Goal: Find specific page/section: Find specific page/section

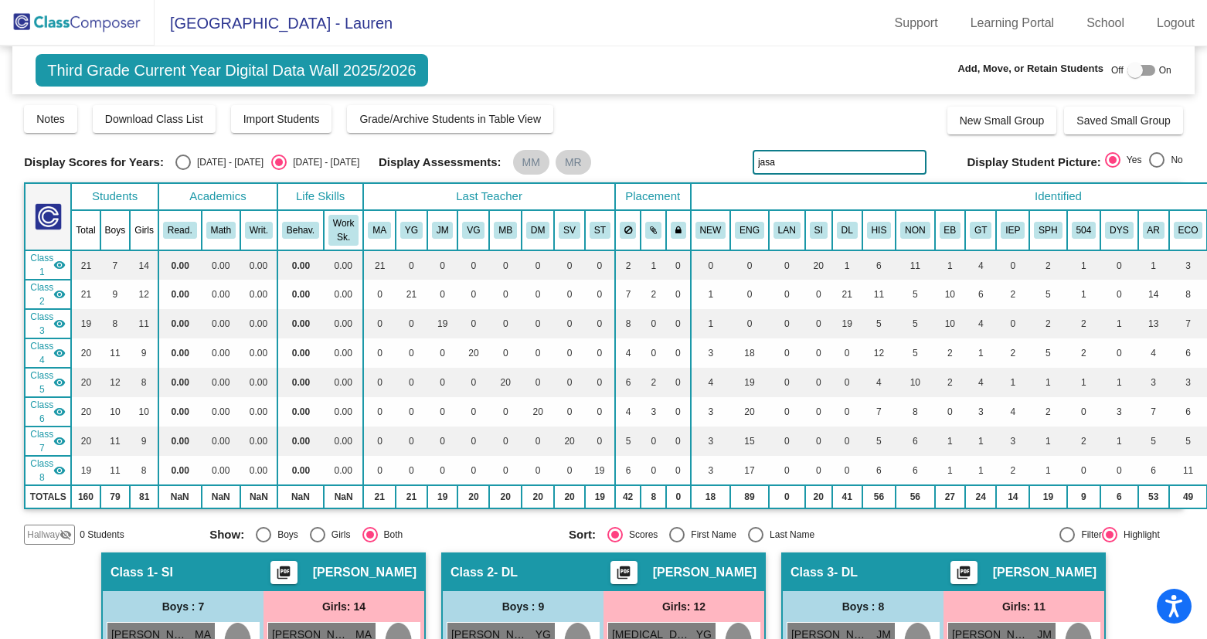
click at [81, 19] on img at bounding box center [77, 23] width 155 height 46
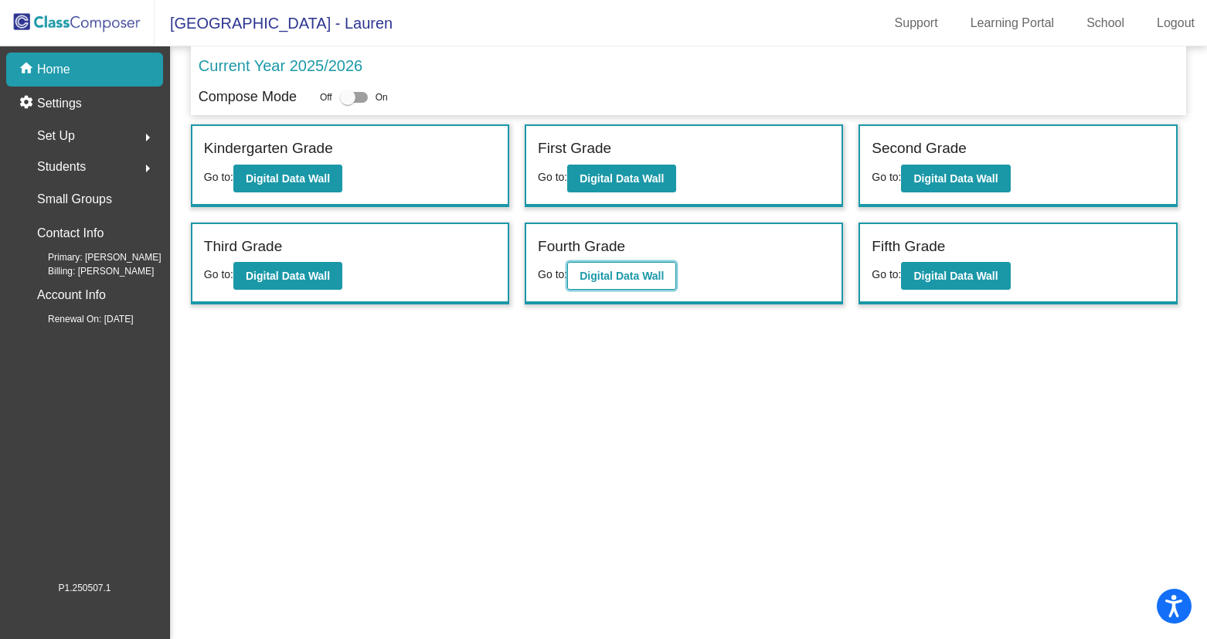
click at [610, 271] on b "Digital Data Wall" at bounding box center [622, 276] width 84 height 12
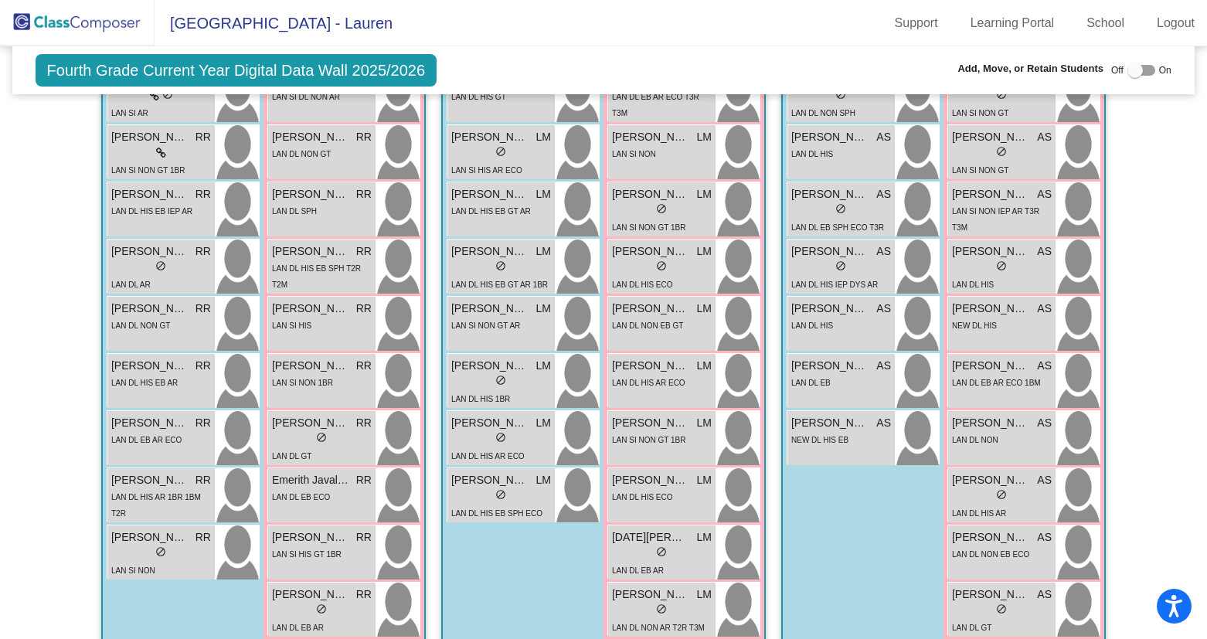
scroll to position [554, 0]
click at [491, 437] on div "lock do_not_disturb_alt" at bounding box center [501, 440] width 100 height 16
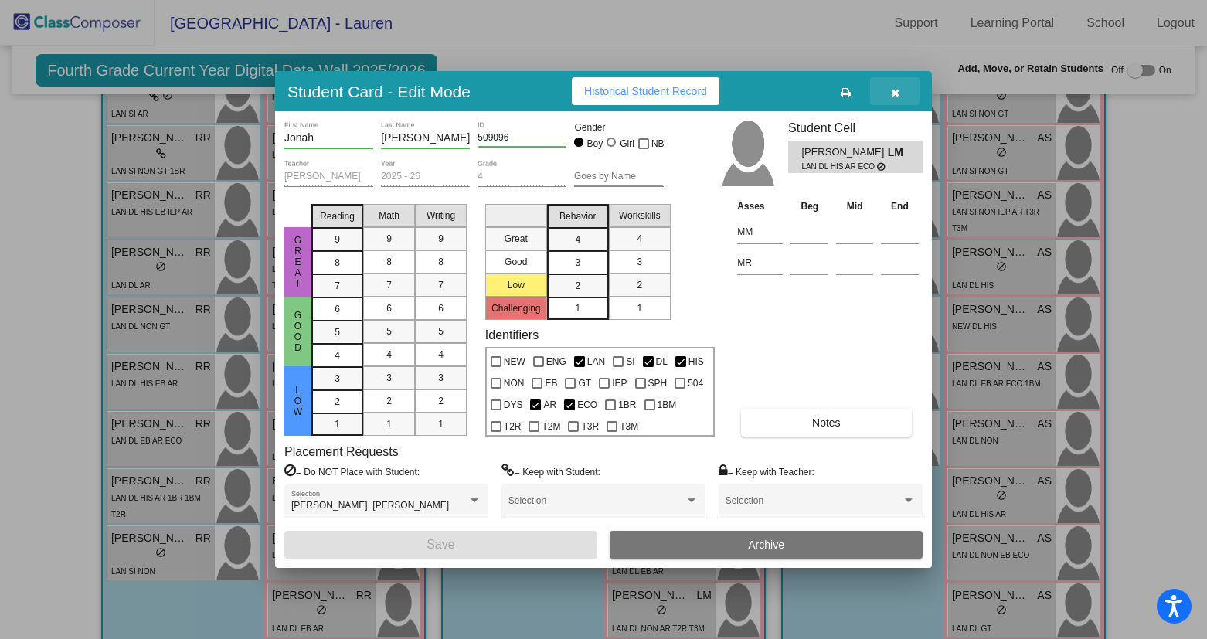
click at [902, 79] on button "button" at bounding box center [894, 91] width 49 height 28
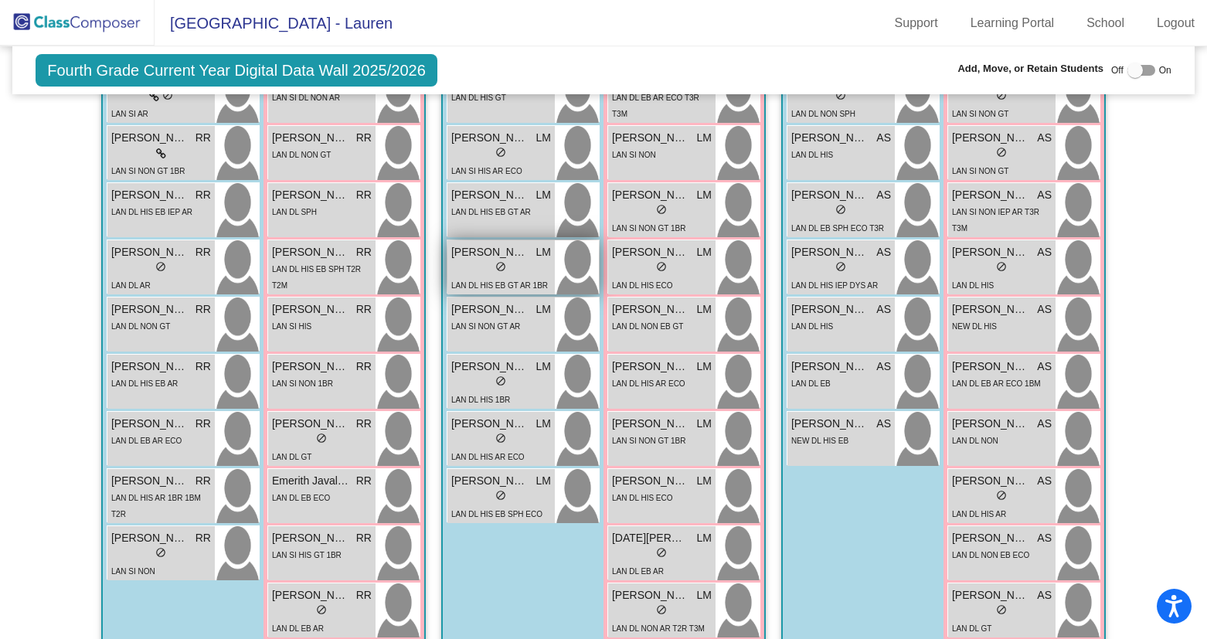
click at [495, 266] on span "do_not_disturb_alt" at bounding box center [500, 266] width 11 height 11
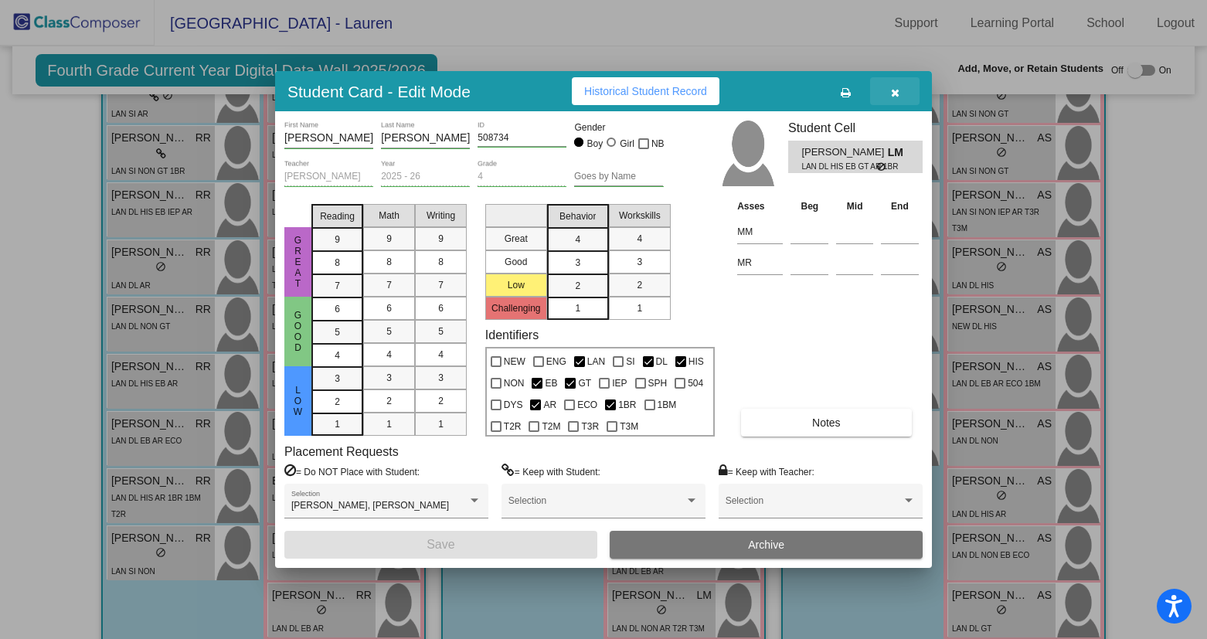
click at [899, 97] on button "button" at bounding box center [894, 91] width 49 height 28
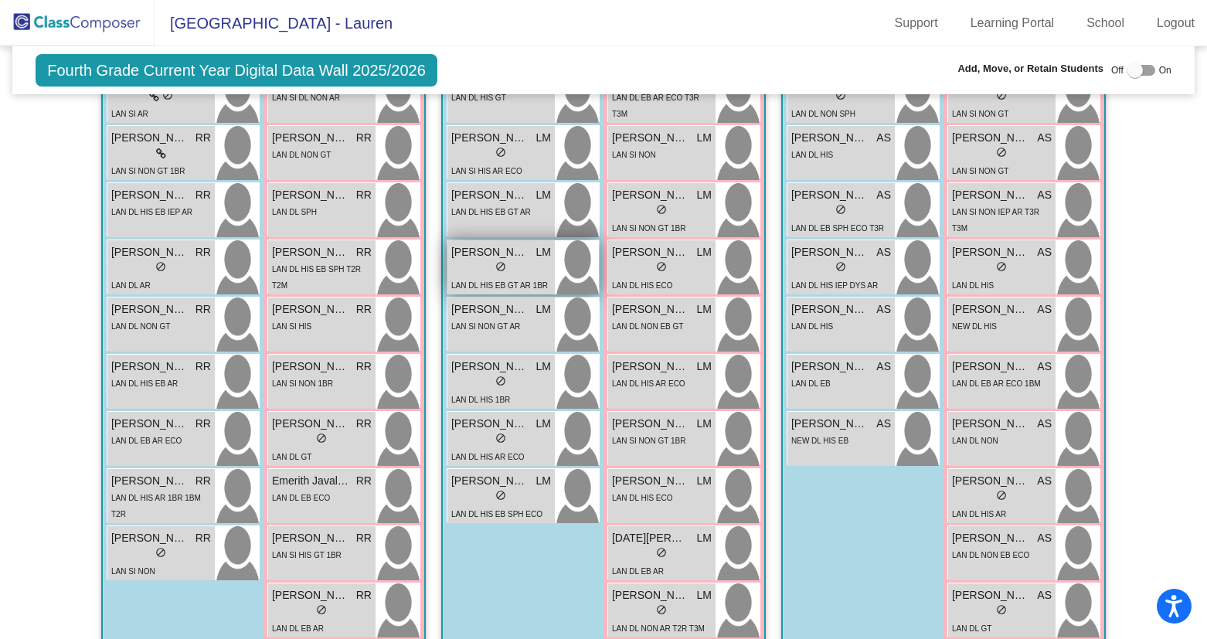
click at [515, 262] on div "lock do_not_disturb_alt" at bounding box center [501, 268] width 100 height 16
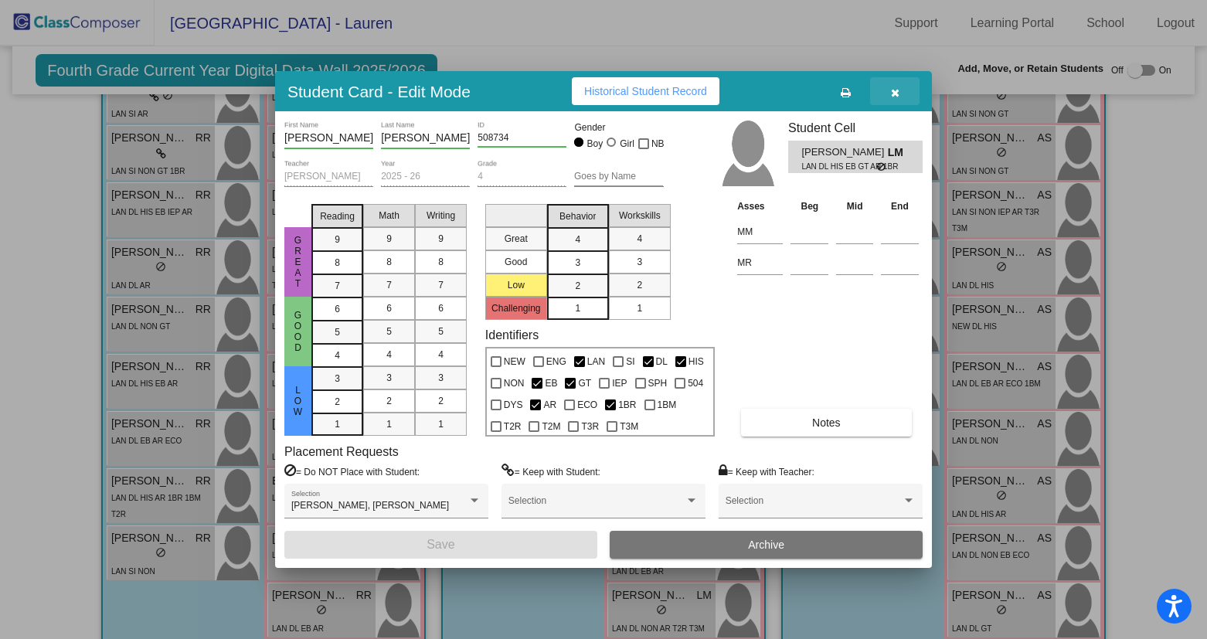
click at [895, 90] on icon "button" at bounding box center [895, 92] width 8 height 11
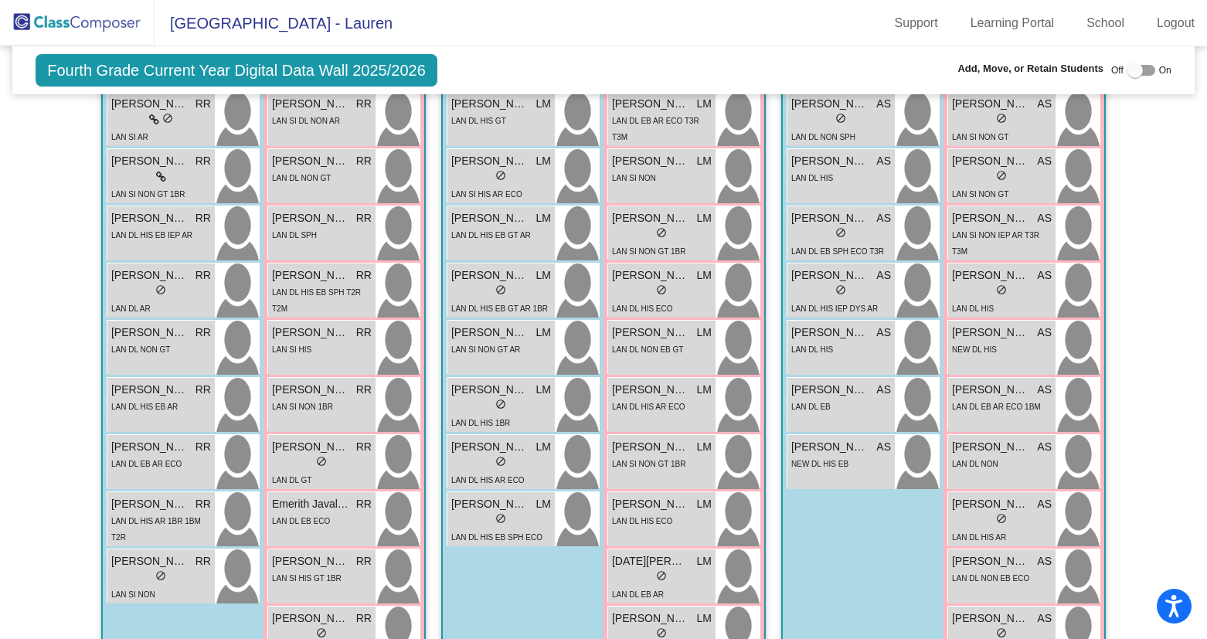
scroll to position [526, 0]
